Goal: Transaction & Acquisition: Book appointment/travel/reservation

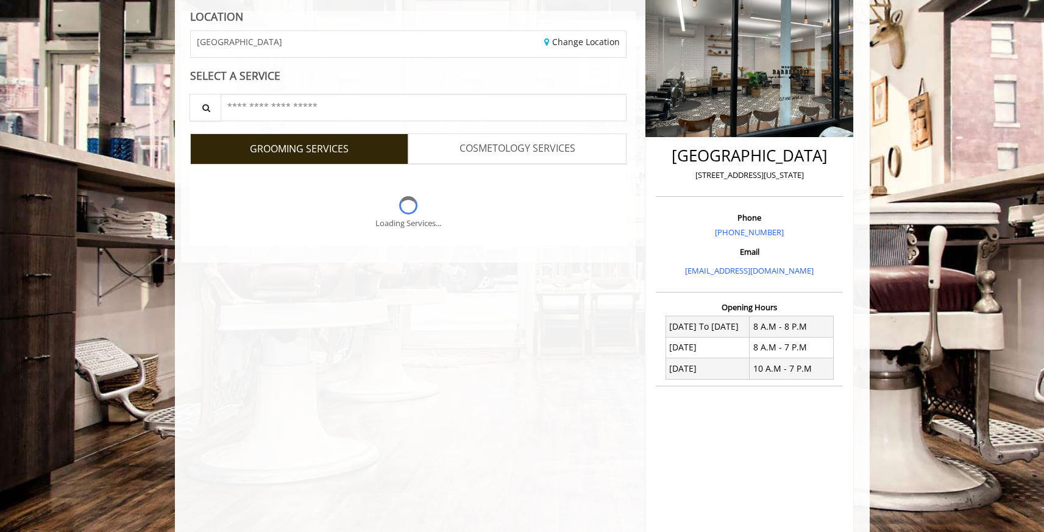
scroll to position [259, 0]
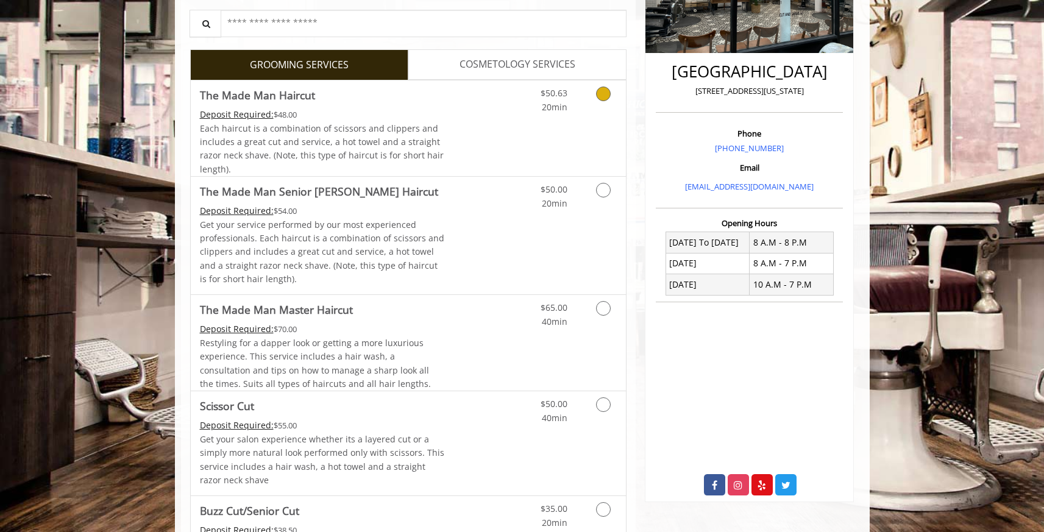
click at [465, 160] on link "Discounted Price" at bounding box center [480, 128] width 73 height 96
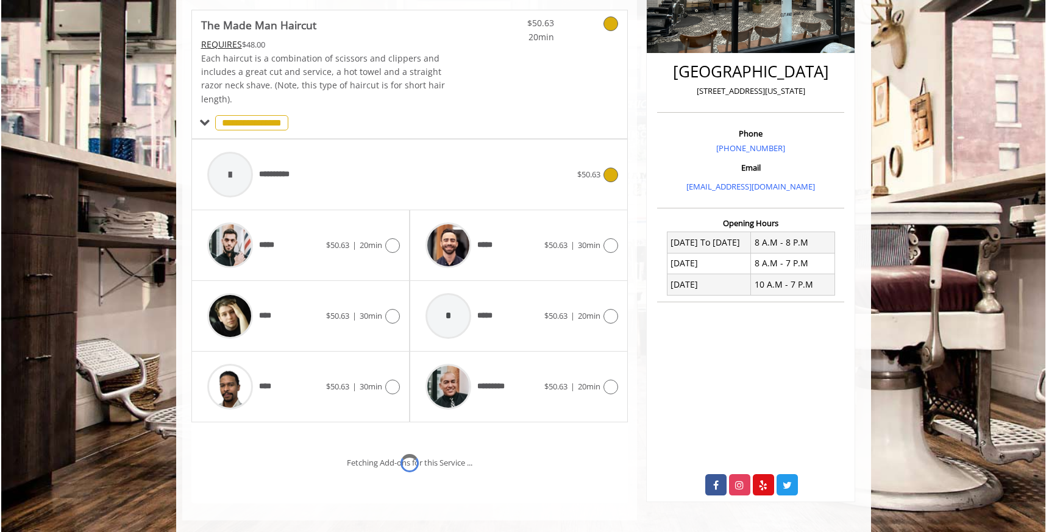
scroll to position [277, 0]
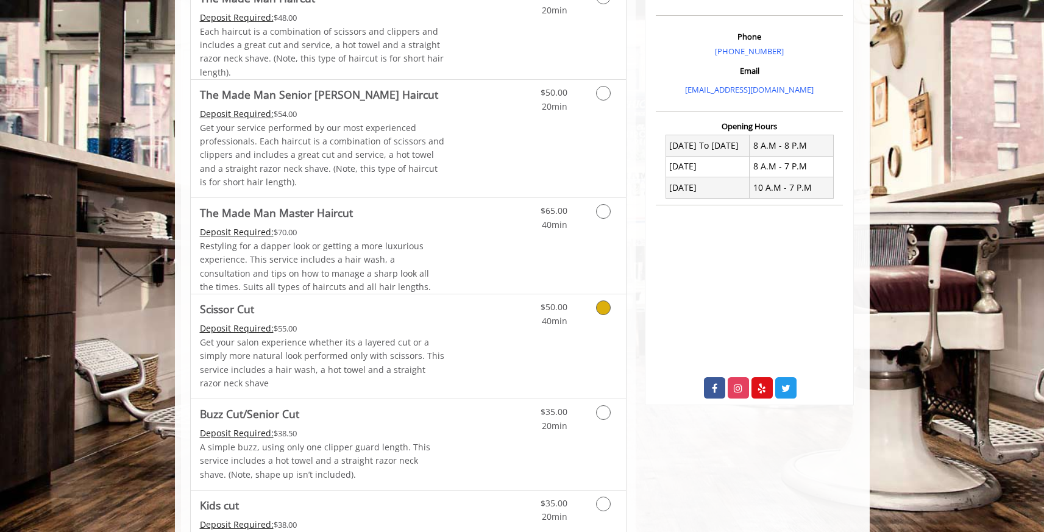
scroll to position [360, 0]
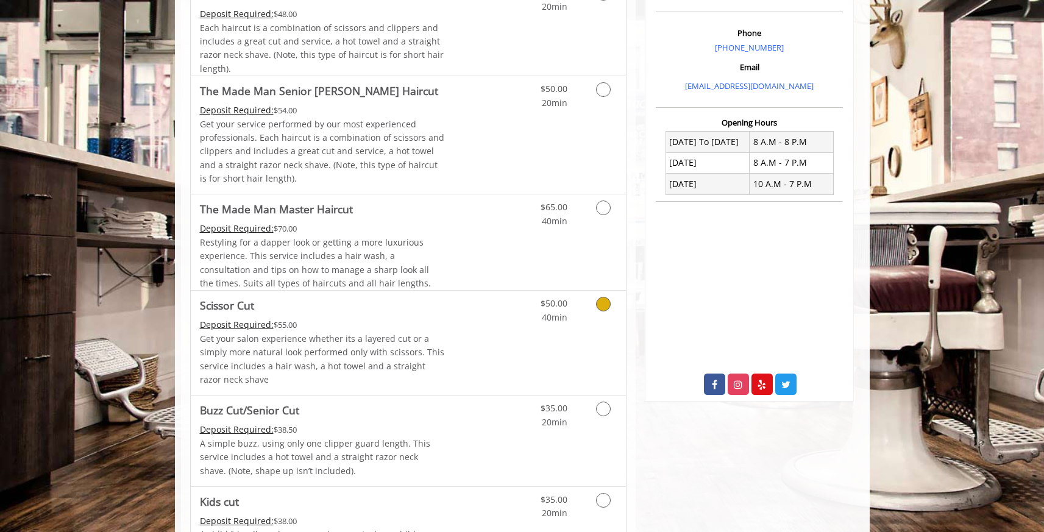
click at [481, 355] on link "Discounted Price" at bounding box center [480, 343] width 73 height 104
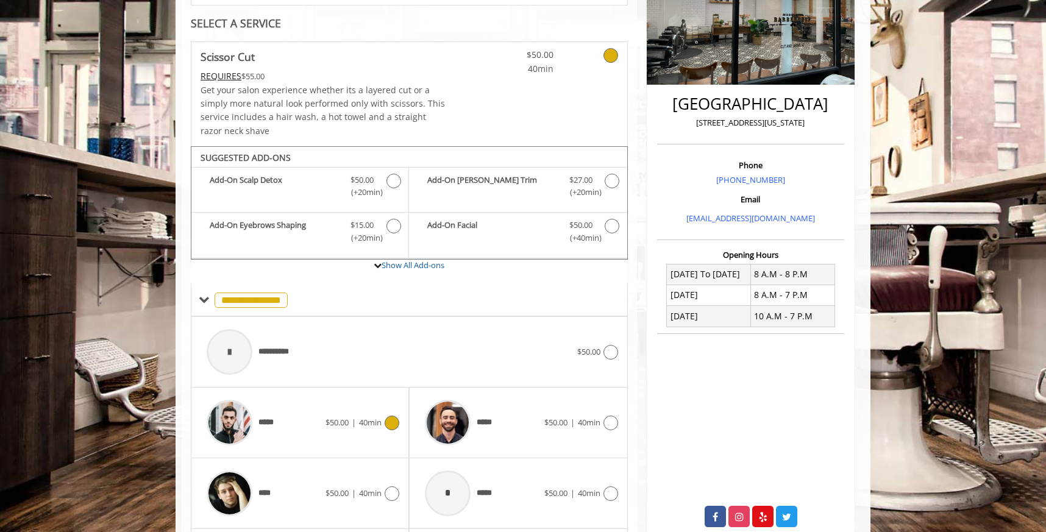
scroll to position [233, 0]
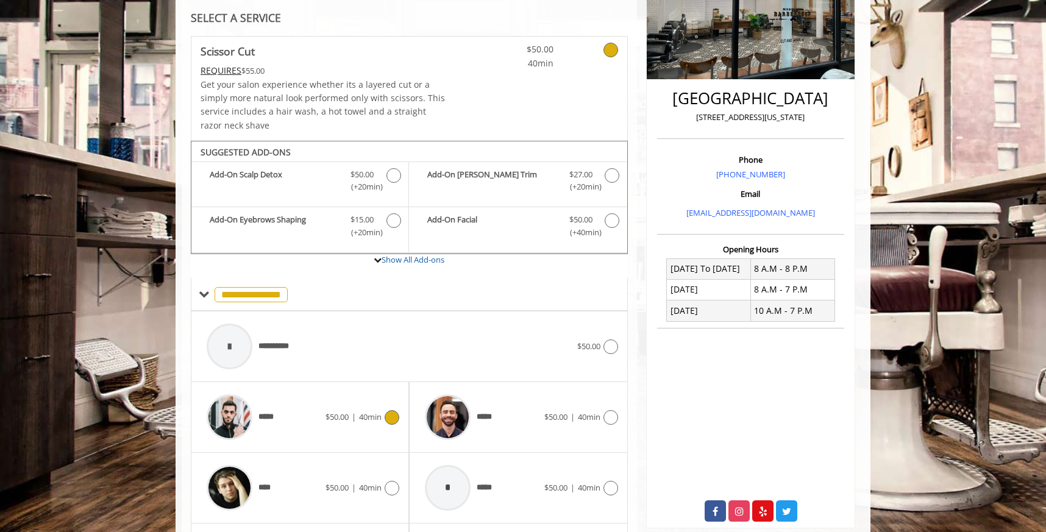
click at [314, 425] on div "*****" at bounding box center [263, 417] width 125 height 58
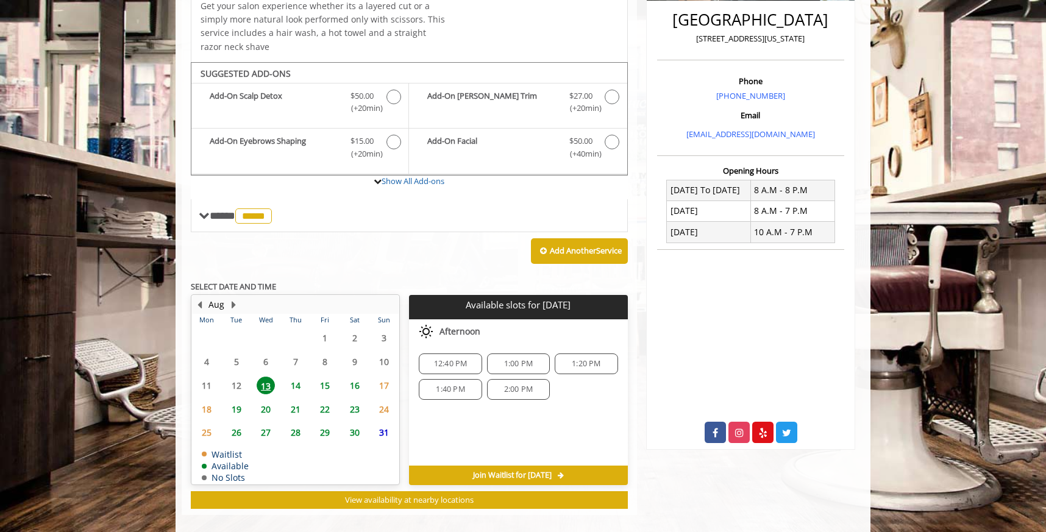
scroll to position [324, 0]
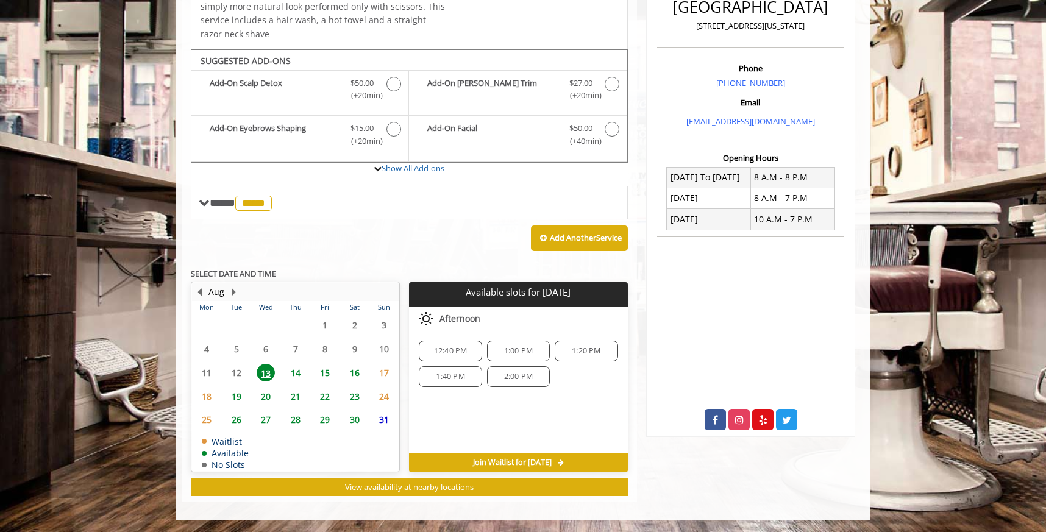
click at [299, 371] on span "14" at bounding box center [295, 373] width 18 height 18
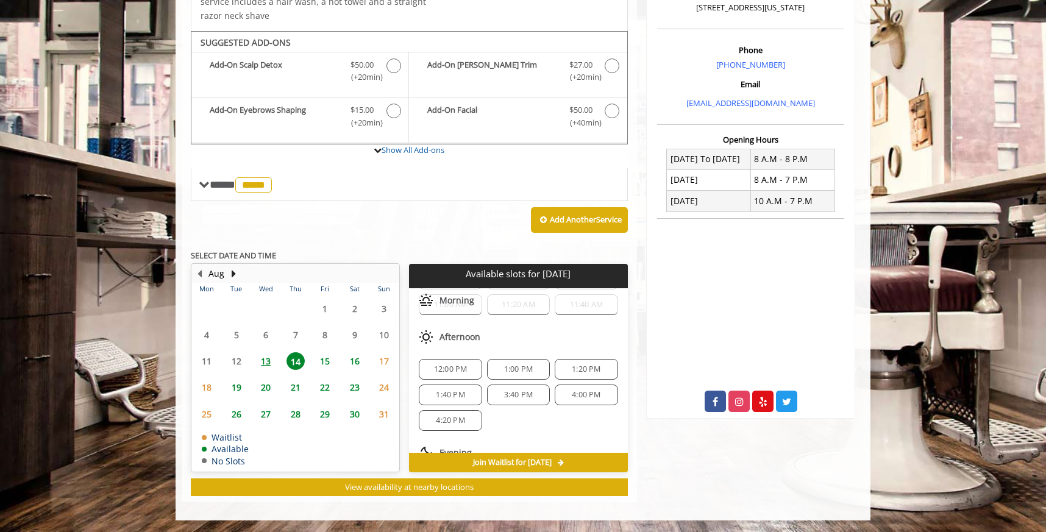
scroll to position [132, 0]
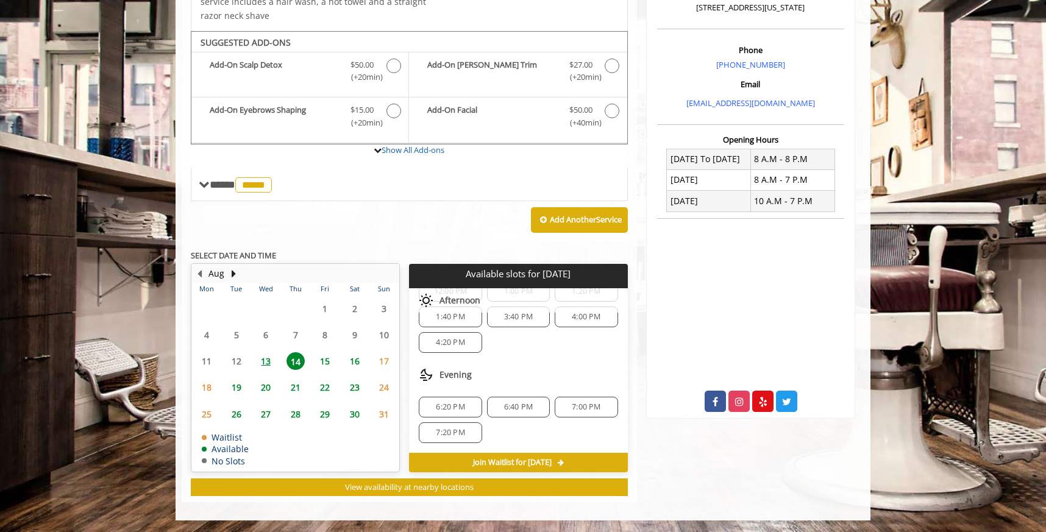
click at [528, 410] on span "6:40 PM" at bounding box center [518, 407] width 29 height 10
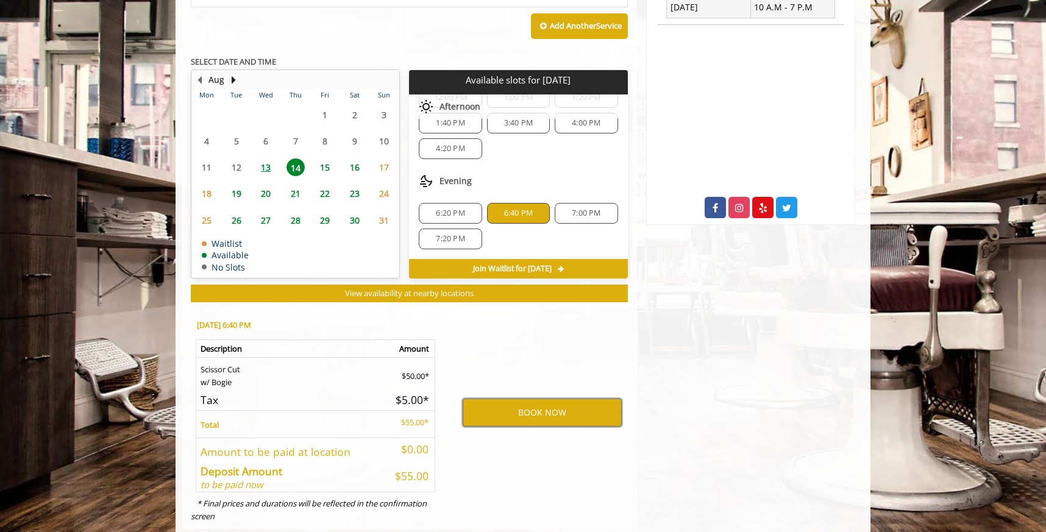
scroll to position [563, 0]
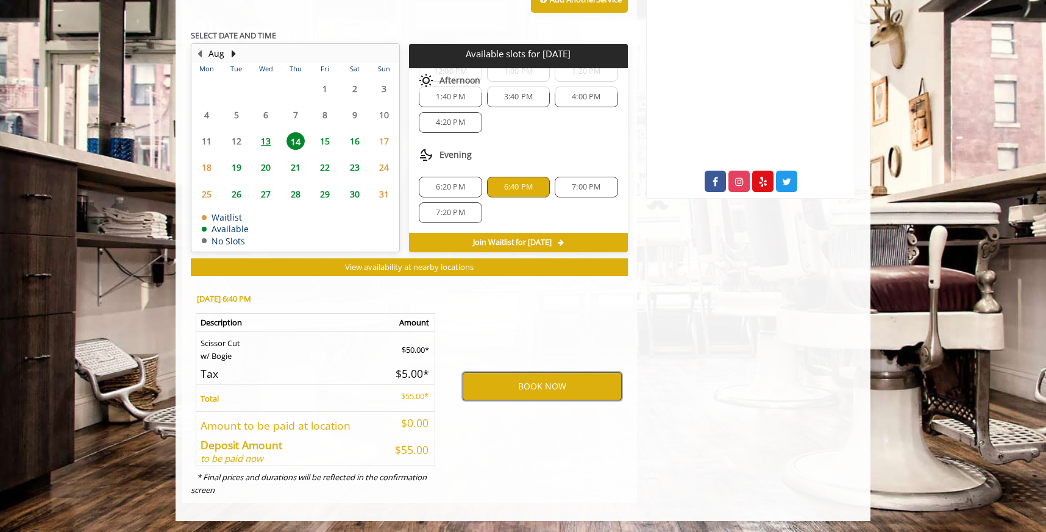
click at [532, 391] on button "BOOK NOW" at bounding box center [542, 386] width 159 height 28
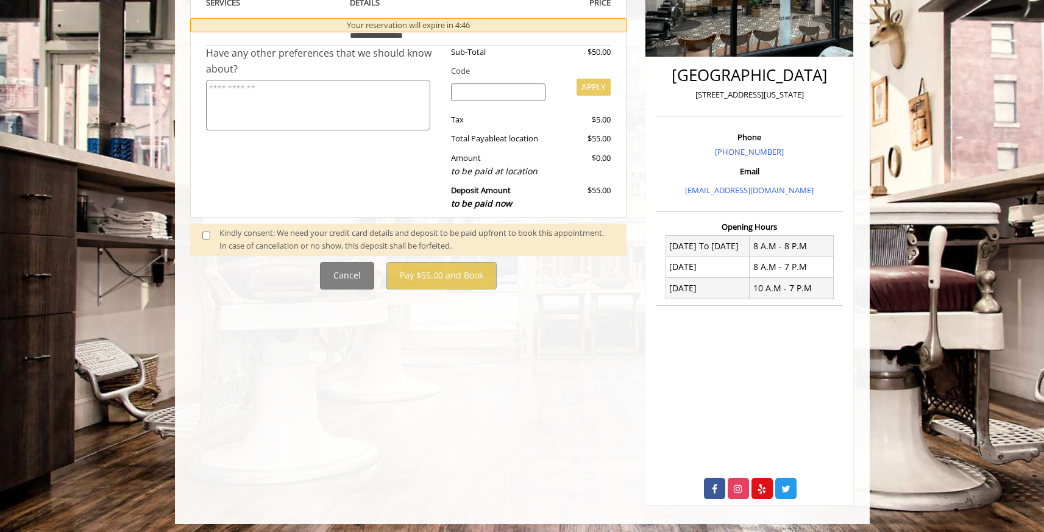
scroll to position [259, 0]
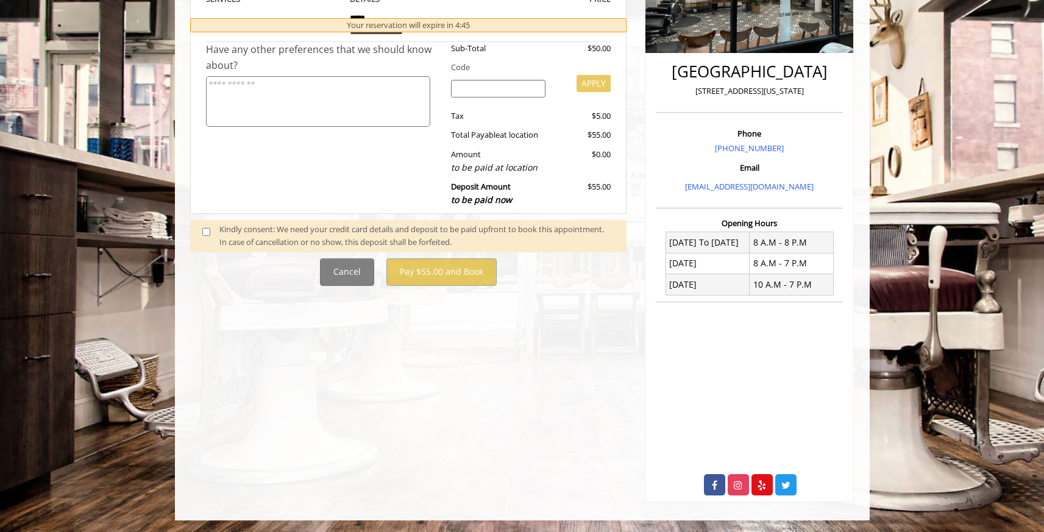
click at [208, 229] on span at bounding box center [211, 236] width 36 height 26
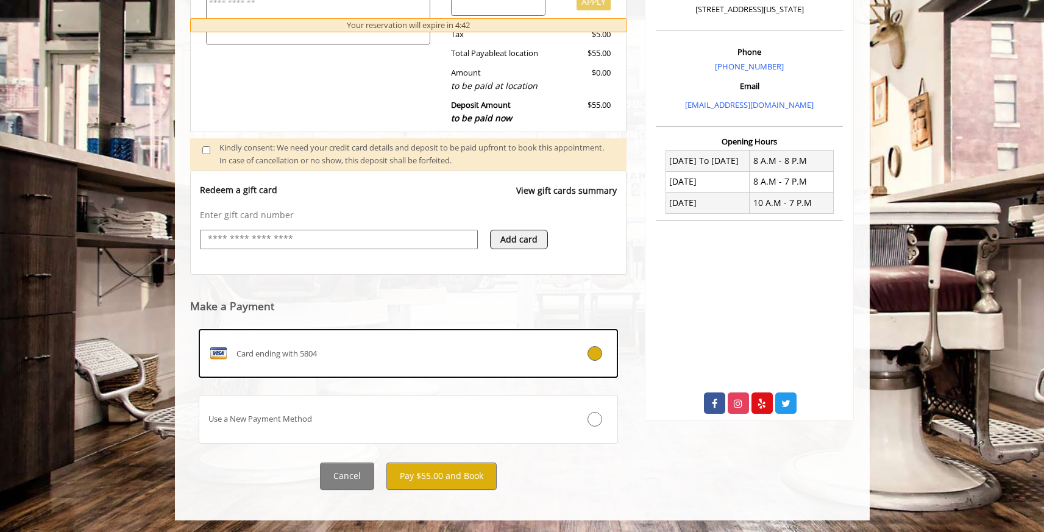
scroll to position [341, 0]
click at [475, 475] on button "Pay $55.00 and Book" at bounding box center [441, 475] width 110 height 27
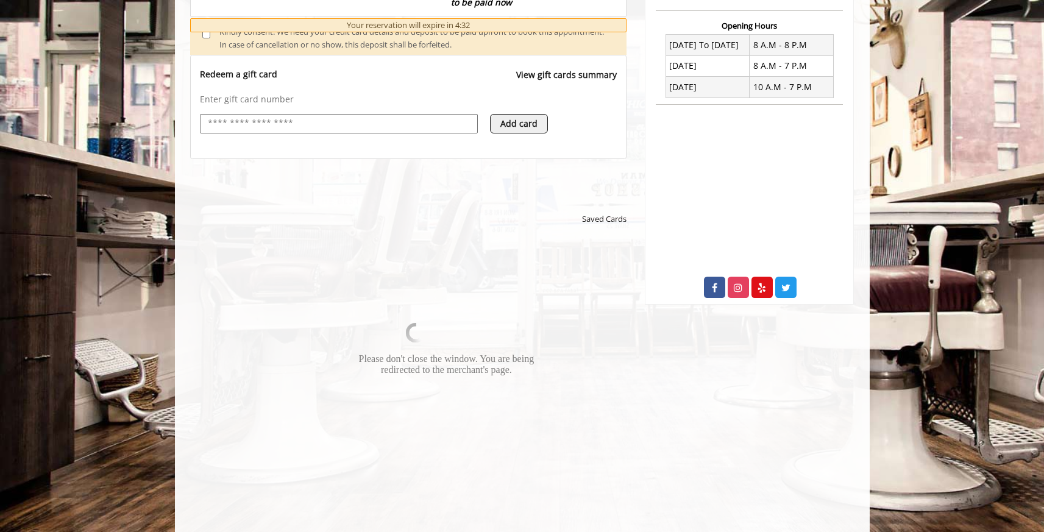
scroll to position [474, 0]
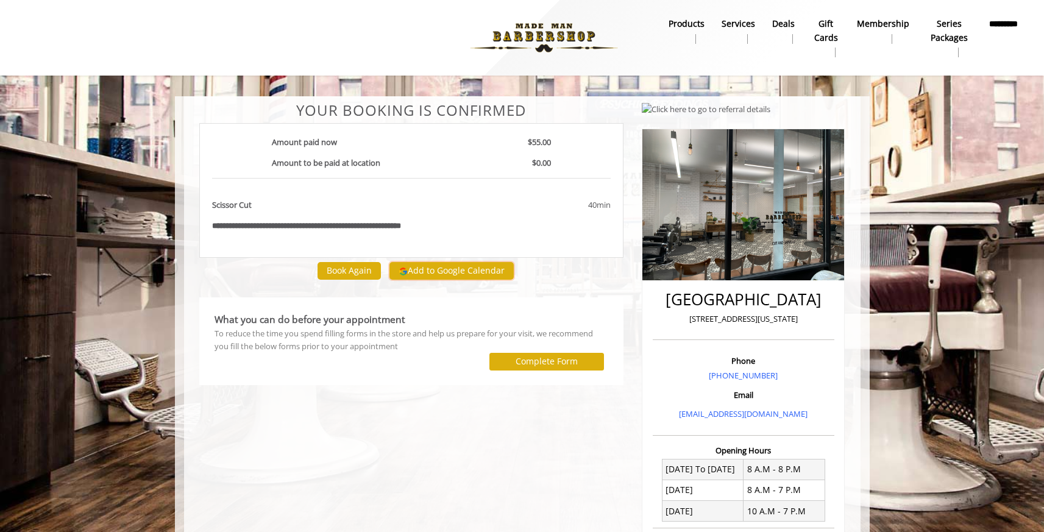
click at [474, 274] on button "Add to Google Calendar" at bounding box center [451, 271] width 124 height 18
click at [419, 458] on div "**********" at bounding box center [411, 414] width 443 height 625
